Goal: Task Accomplishment & Management: Manage account settings

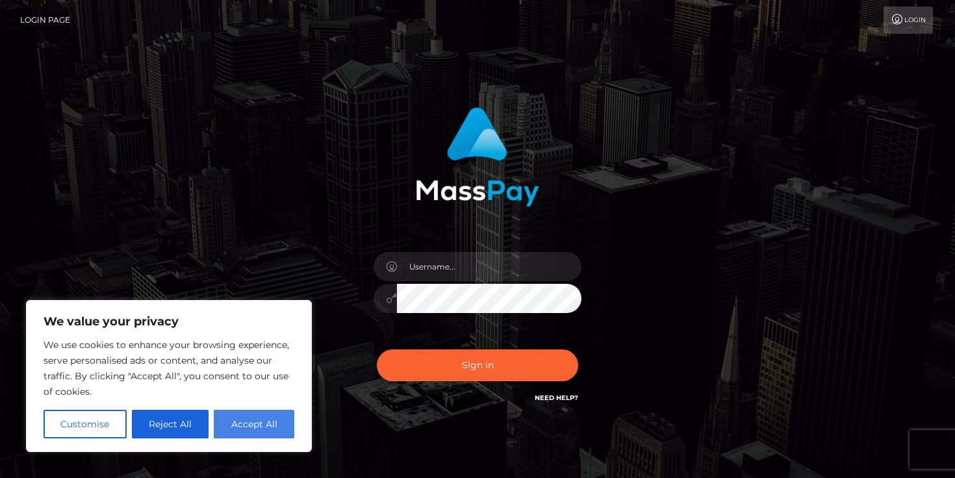
click at [248, 426] on button "Accept All" at bounding box center [254, 424] width 81 height 29
checkbox input "true"
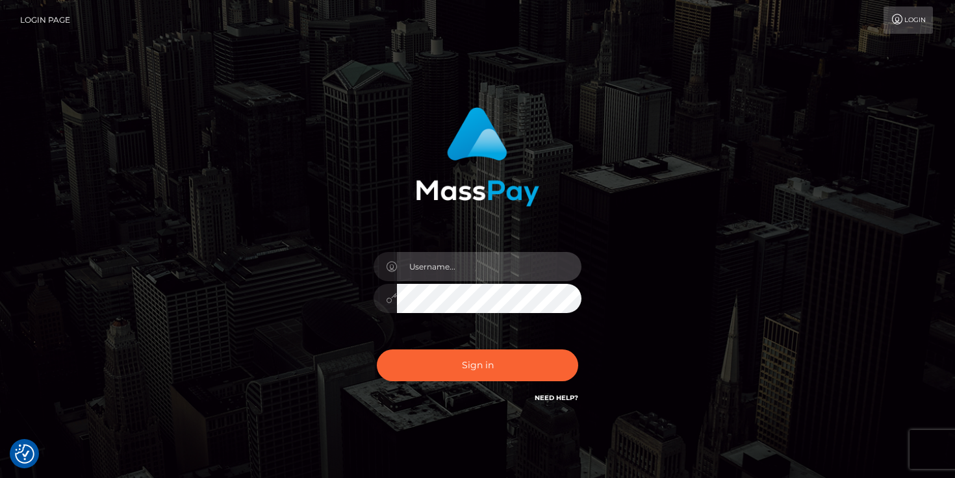
click at [462, 271] on input "text" at bounding box center [489, 266] width 185 height 29
type input "[PERSON_NAME][EMAIL_ADDRESS][DOMAIN_NAME]"
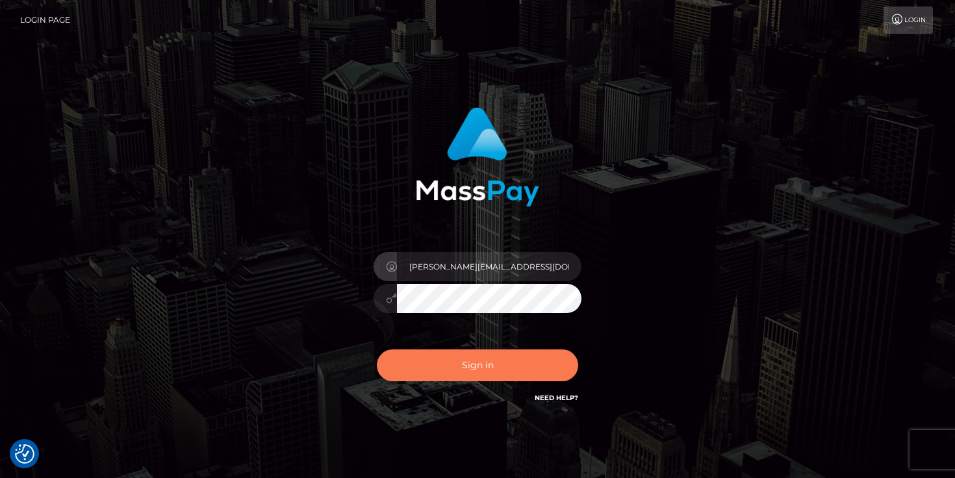
click at [476, 366] on button "Sign in" at bounding box center [477, 366] width 201 height 32
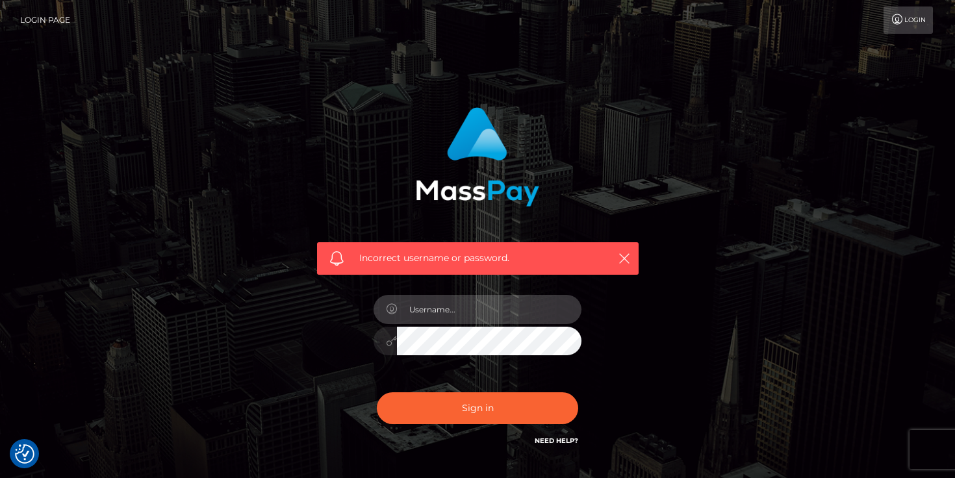
click at [480, 309] on input "text" at bounding box center [489, 309] width 185 height 29
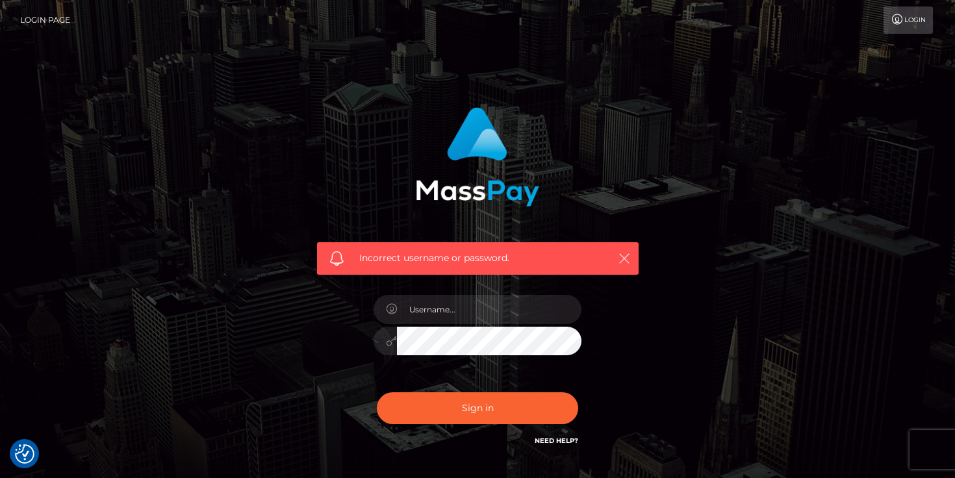
click at [626, 256] on icon "button" at bounding box center [624, 258] width 13 height 13
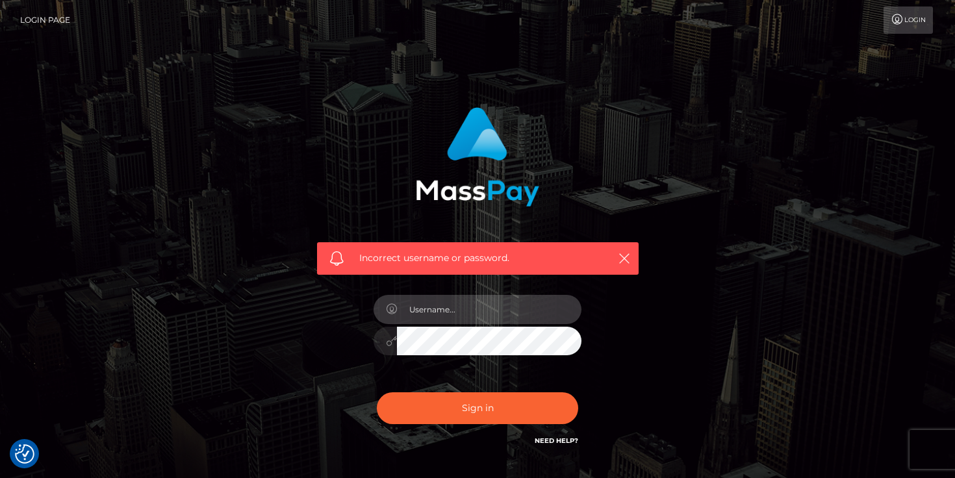
click at [493, 311] on input "text" at bounding box center [489, 309] width 185 height 29
type input "[PERSON_NAME][EMAIL_ADDRESS][DOMAIN_NAME]"
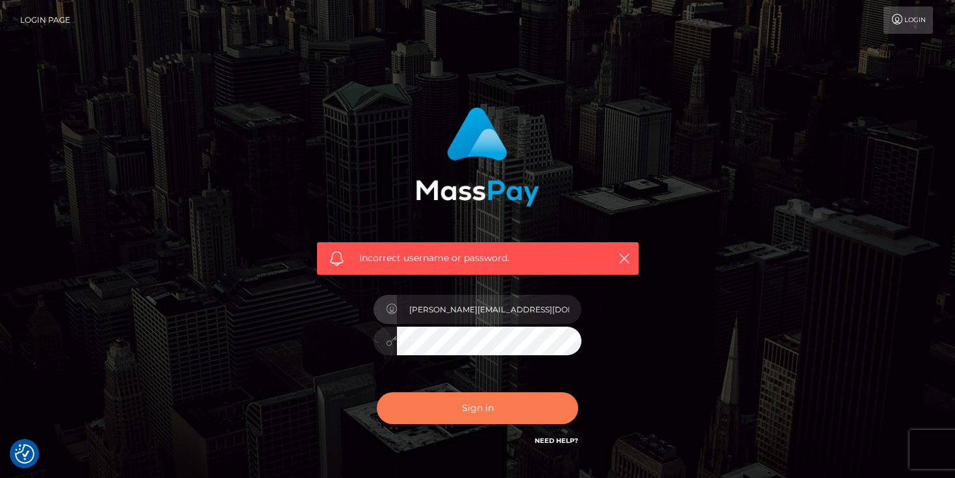
click at [473, 408] on button "Sign in" at bounding box center [477, 409] width 201 height 32
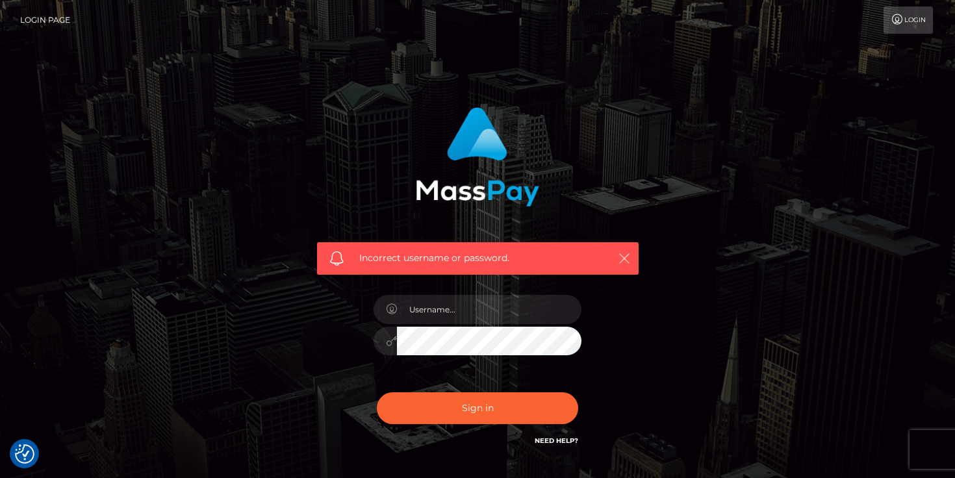
click at [626, 257] on icon "button" at bounding box center [624, 258] width 13 height 13
click at [625, 255] on icon "button" at bounding box center [624, 258] width 13 height 13
